Goal: Transaction & Acquisition: Purchase product/service

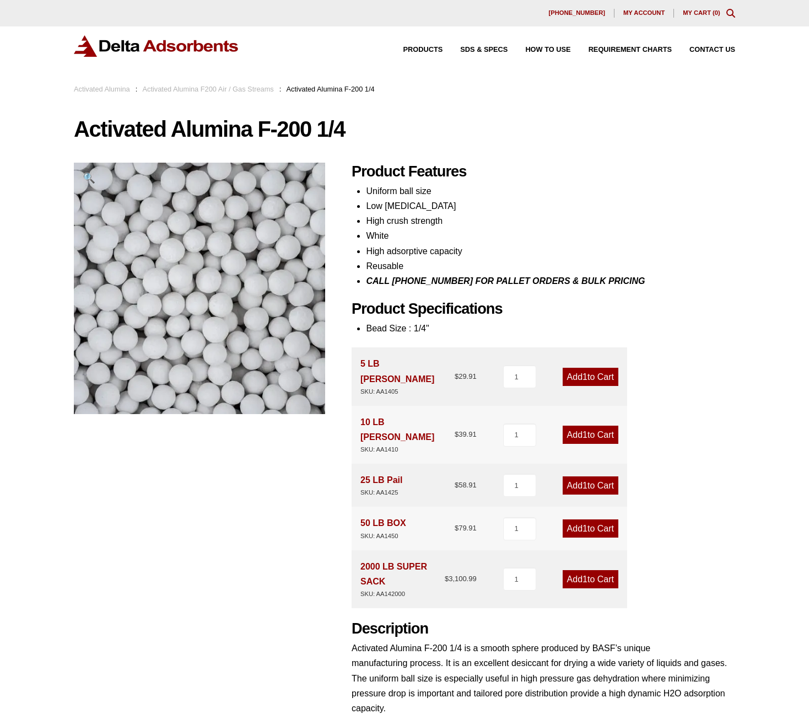
click at [601, 476] on link "Add 1 to Cart" at bounding box center [591, 485] width 56 height 18
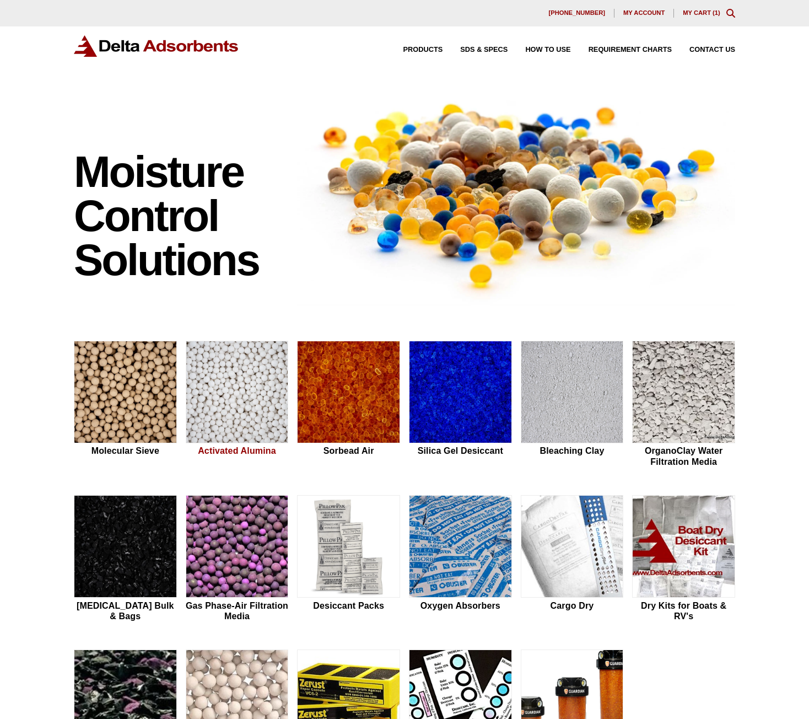
click at [239, 400] on img at bounding box center [237, 392] width 102 height 103
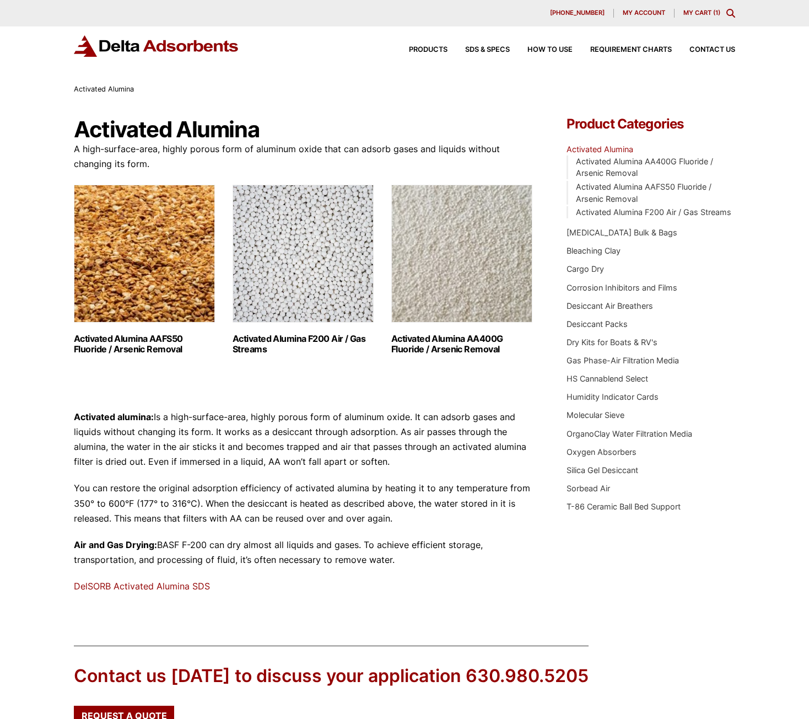
click at [304, 224] on img "Visit product category Activated Alumina F200 Air / Gas Streams" at bounding box center [303, 254] width 141 height 138
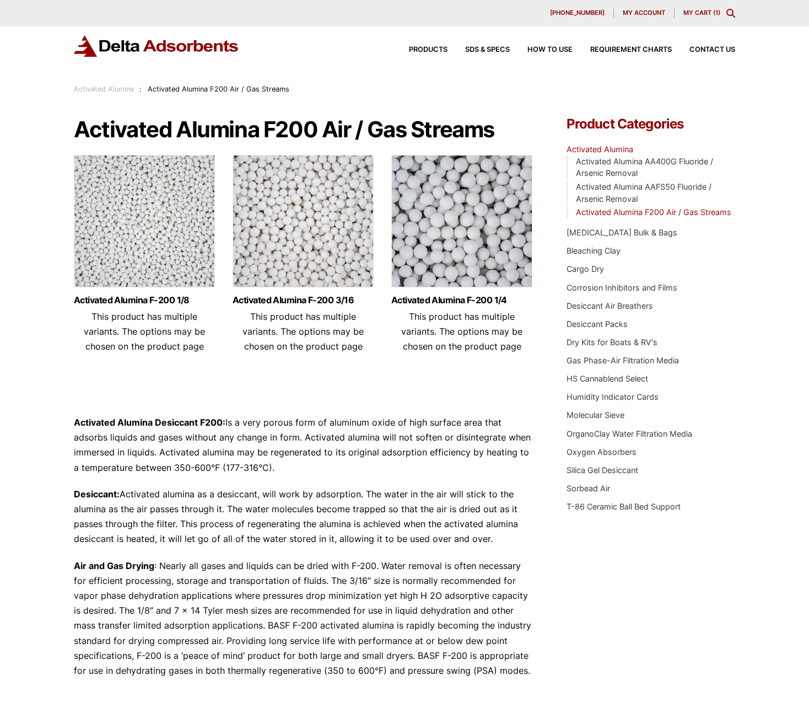
click at [482, 218] on img at bounding box center [461, 224] width 141 height 138
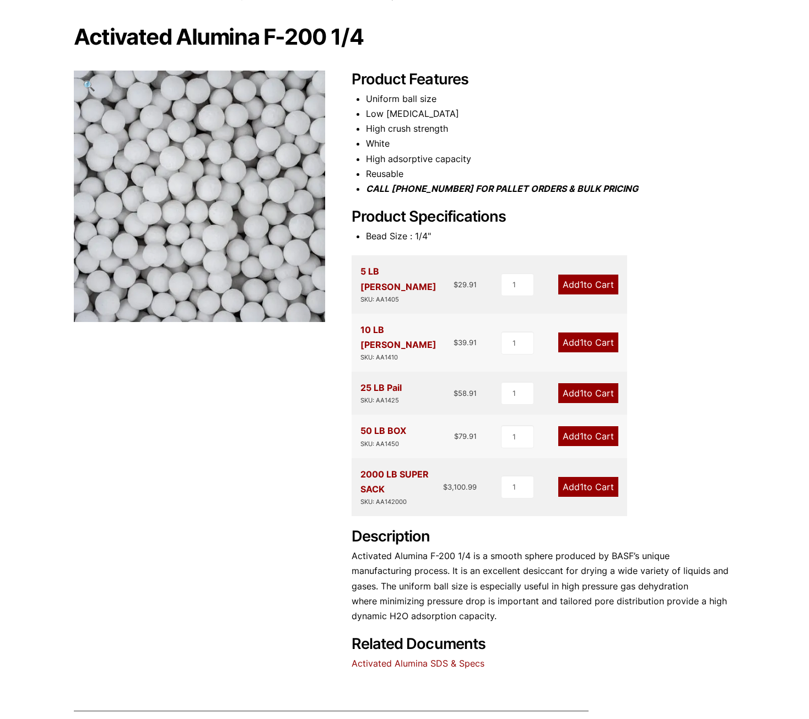
scroll to position [93, 0]
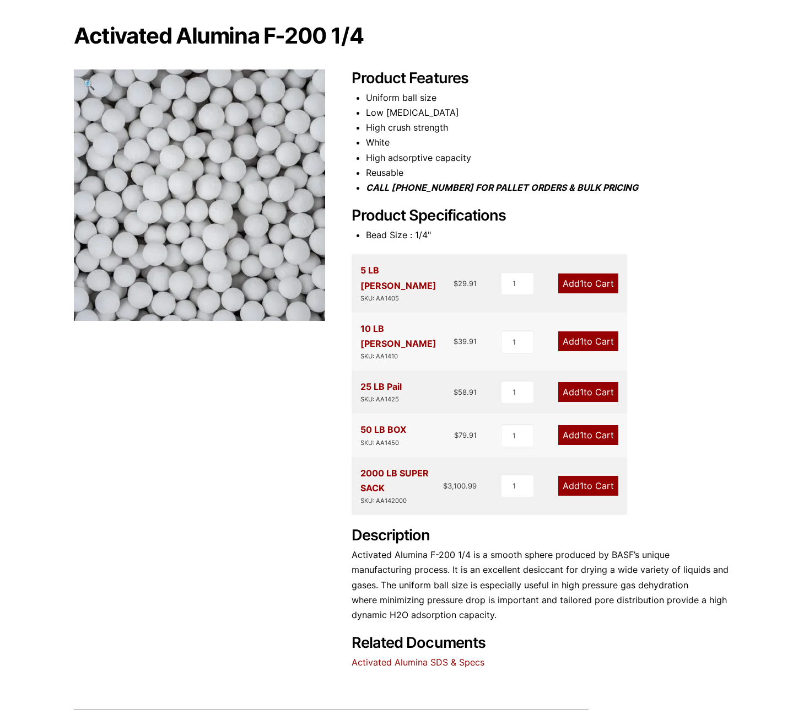
click at [576, 382] on link "Add 1 to Cart" at bounding box center [589, 392] width 60 height 20
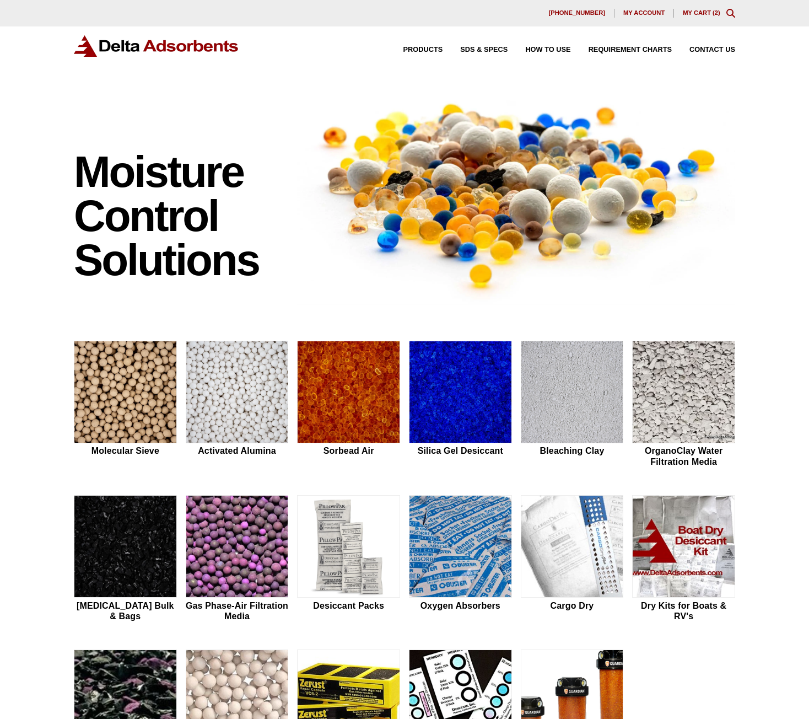
click at [694, 13] on link "My Cart ( 2 )" at bounding box center [701, 12] width 37 height 7
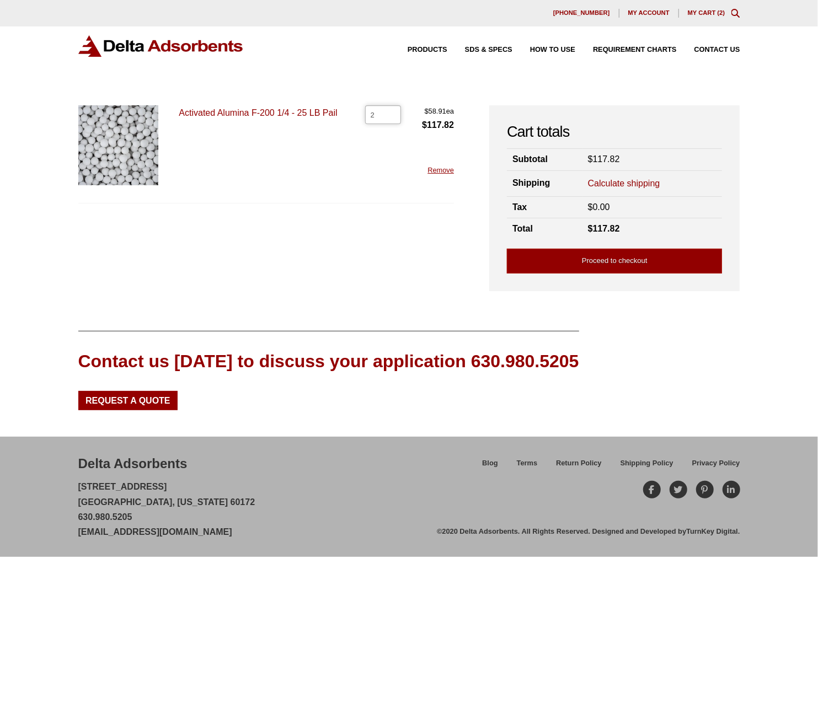
drag, startPoint x: 377, startPoint y: 114, endPoint x: 362, endPoint y: 114, distance: 15.4
click at [362, 114] on div "Activated Alumina F-200 1/4 - 25 LB Pail Activated Alumina F-200 1/4 - 25 LB Pa…" at bounding box center [266, 154] width 376 height 98
type input "1"
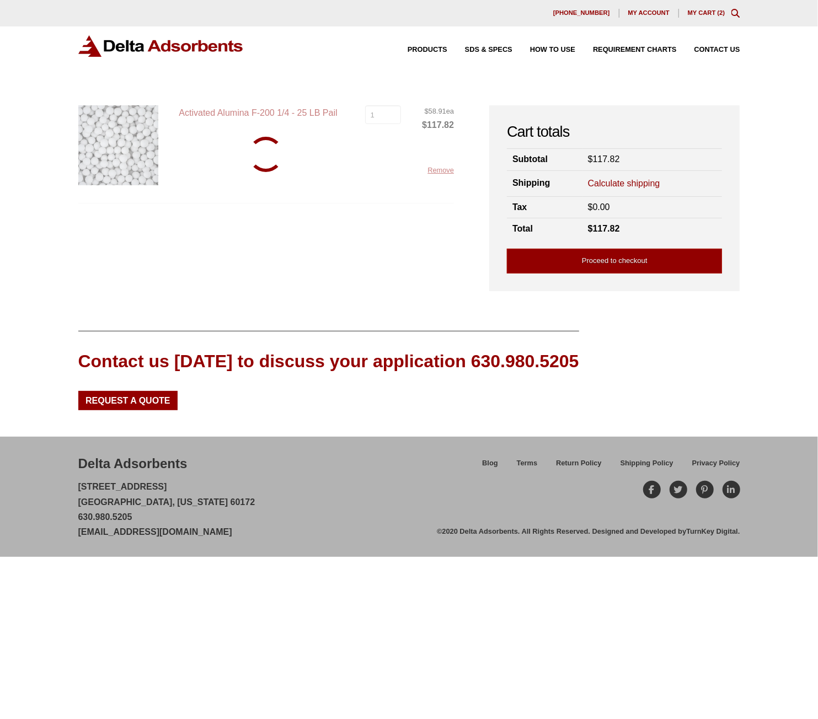
click at [336, 198] on div "Activated Alumina F-200 1/4 - 25 LB Pail Activated Alumina F-200 1/4 - 25 LB Pa…" at bounding box center [266, 154] width 376 height 98
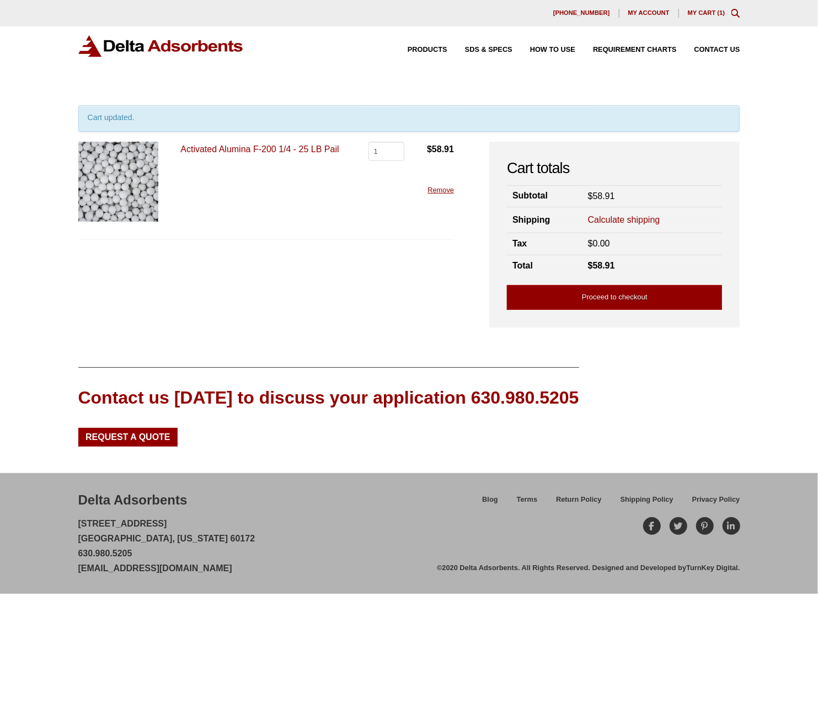
click at [627, 218] on link "Calculate shipping" at bounding box center [624, 220] width 72 height 12
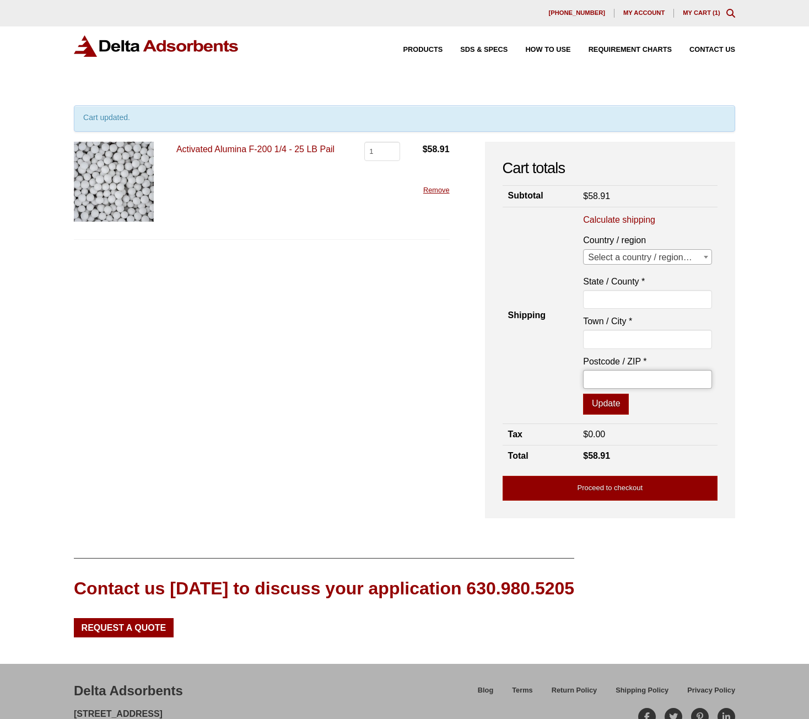
click at [641, 375] on input "Postcode / ZIP *" at bounding box center [647, 379] width 129 height 19
type input "83202"
select select "US"
type input "[PERSON_NAME]"
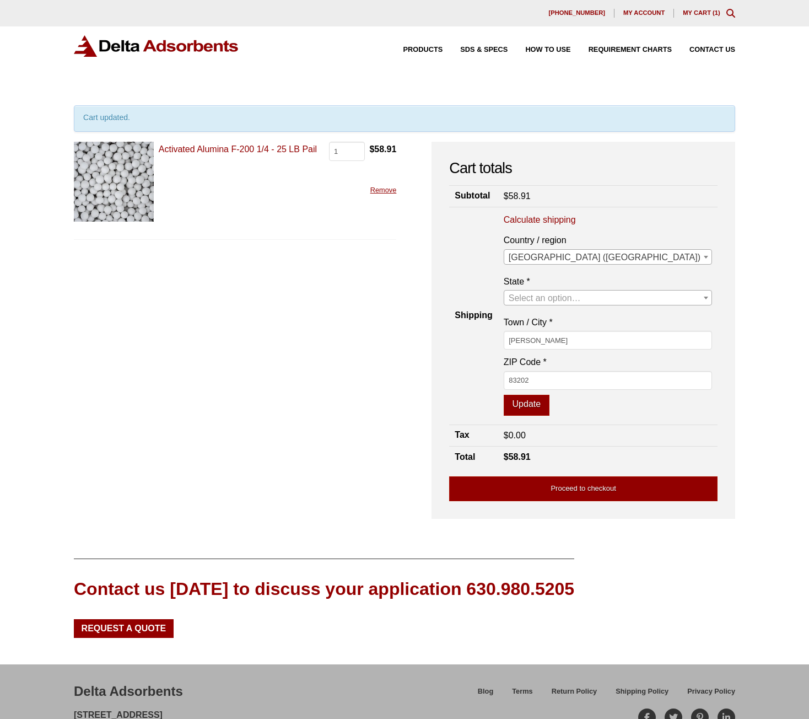
select select "ID"
click at [550, 402] on button "Update" at bounding box center [527, 405] width 46 height 21
